Goal: Obtain resource: Obtain resource

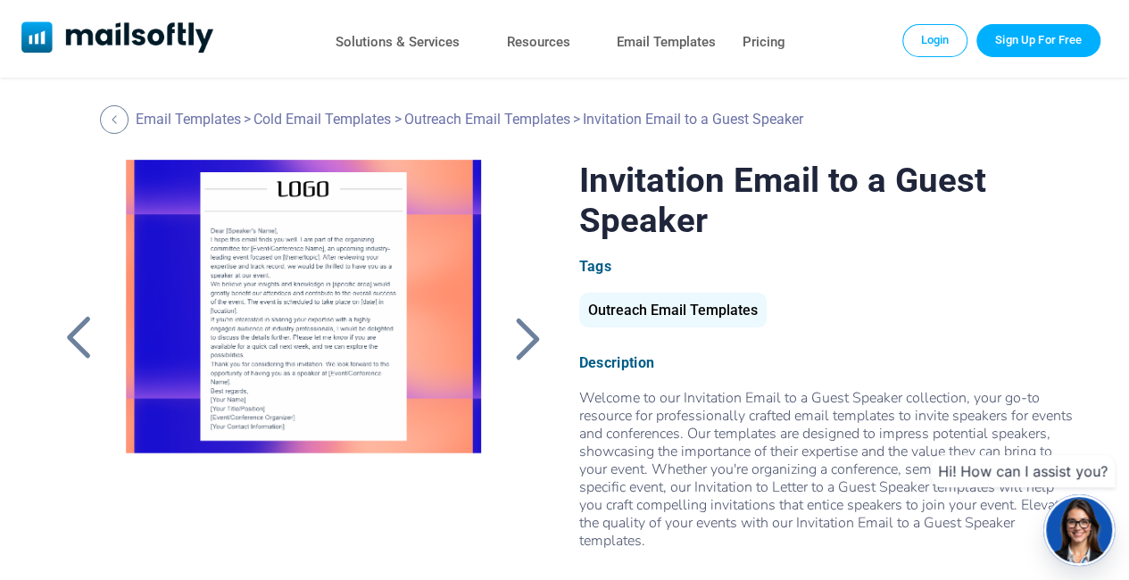
click at [541, 335] on div at bounding box center [527, 338] width 45 height 46
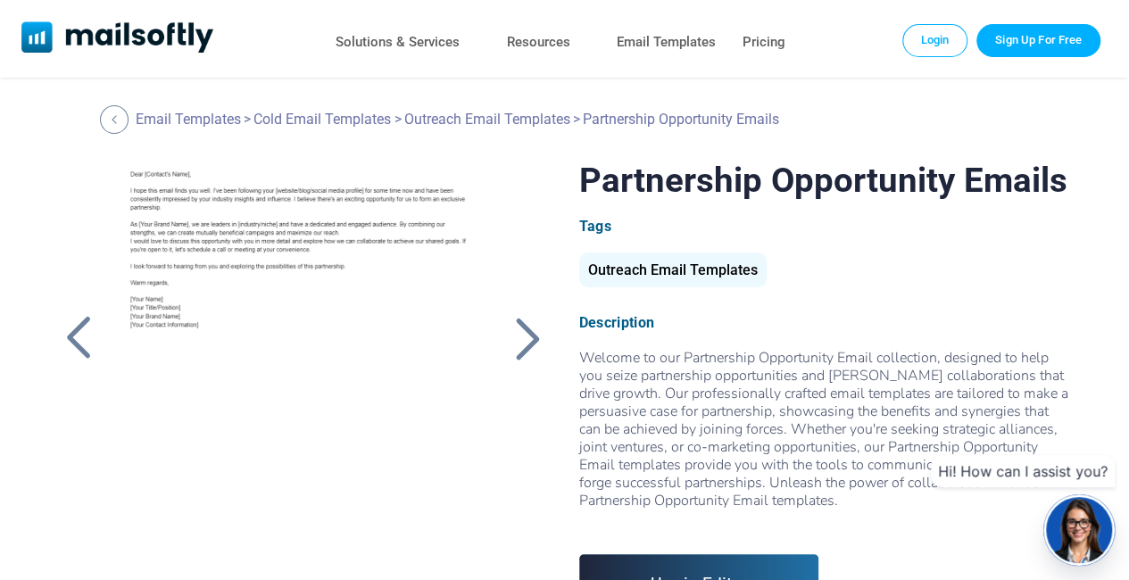
click at [128, 192] on div at bounding box center [303, 383] width 395 height 446
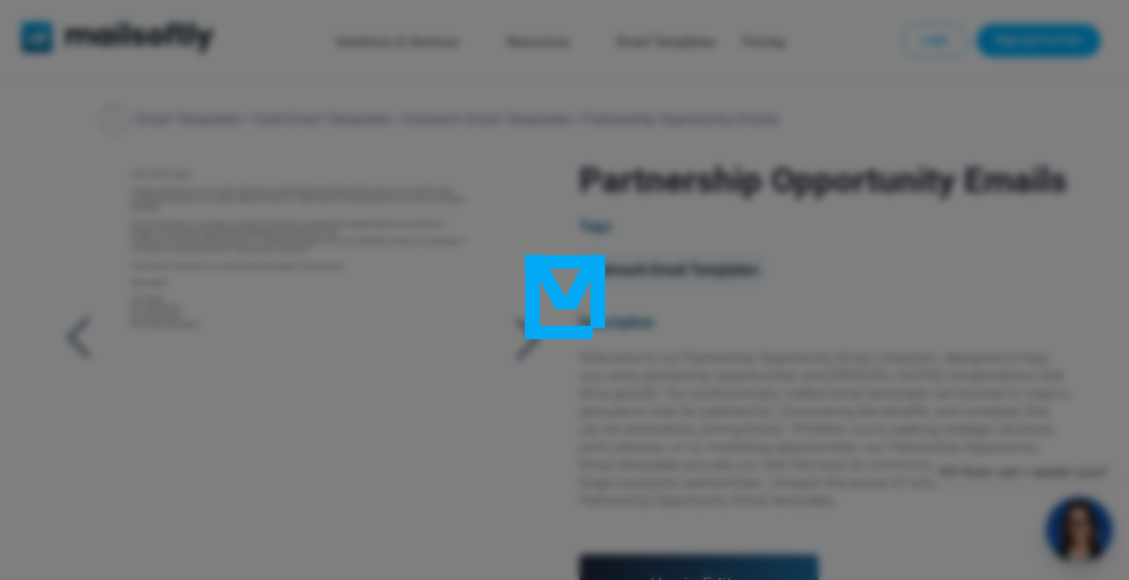
click at [128, 192] on div at bounding box center [564, 290] width 1129 height 580
